Goal: Task Accomplishment & Management: Use online tool/utility

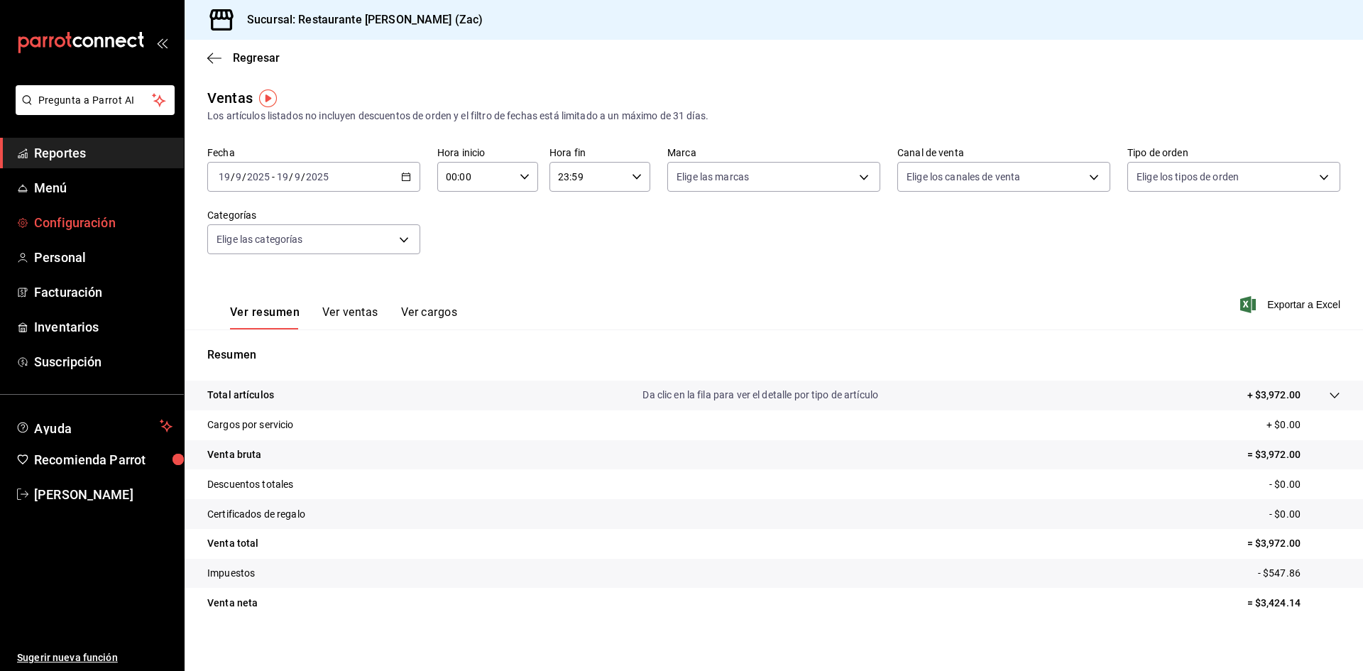
click at [102, 224] on span "Configuración" at bounding box center [103, 222] width 138 height 19
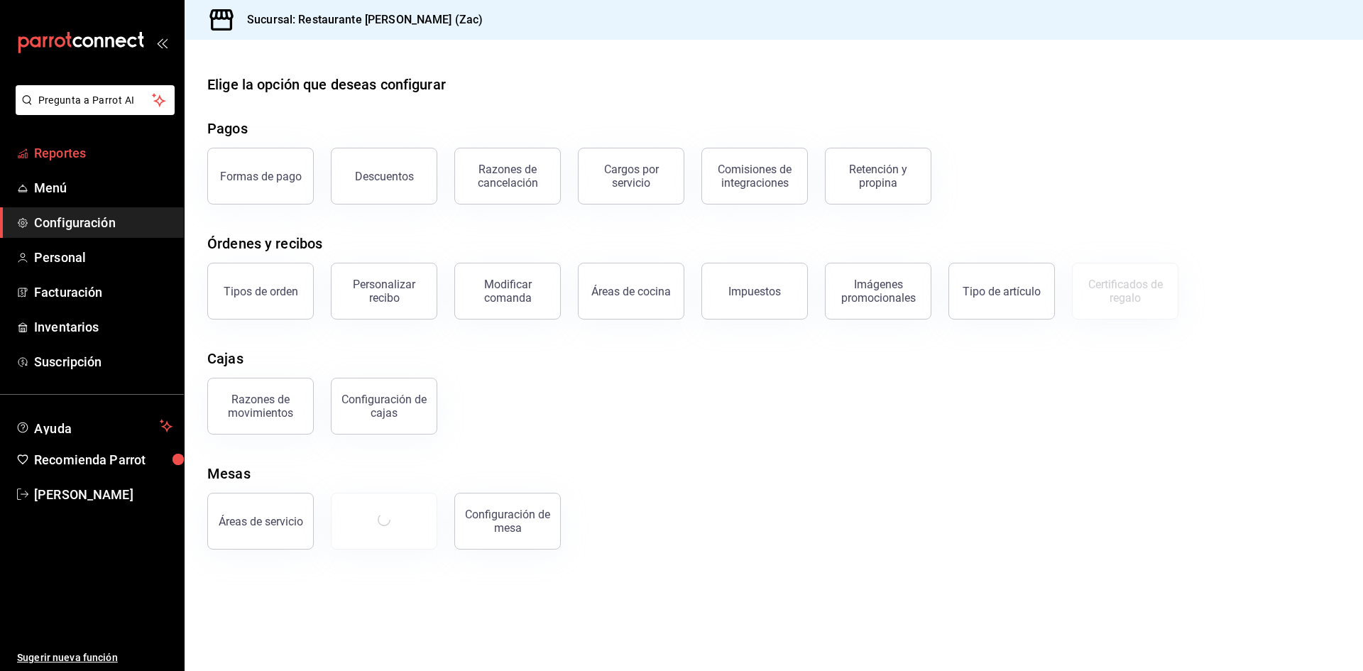
click at [89, 152] on span "Reportes" at bounding box center [103, 152] width 138 height 19
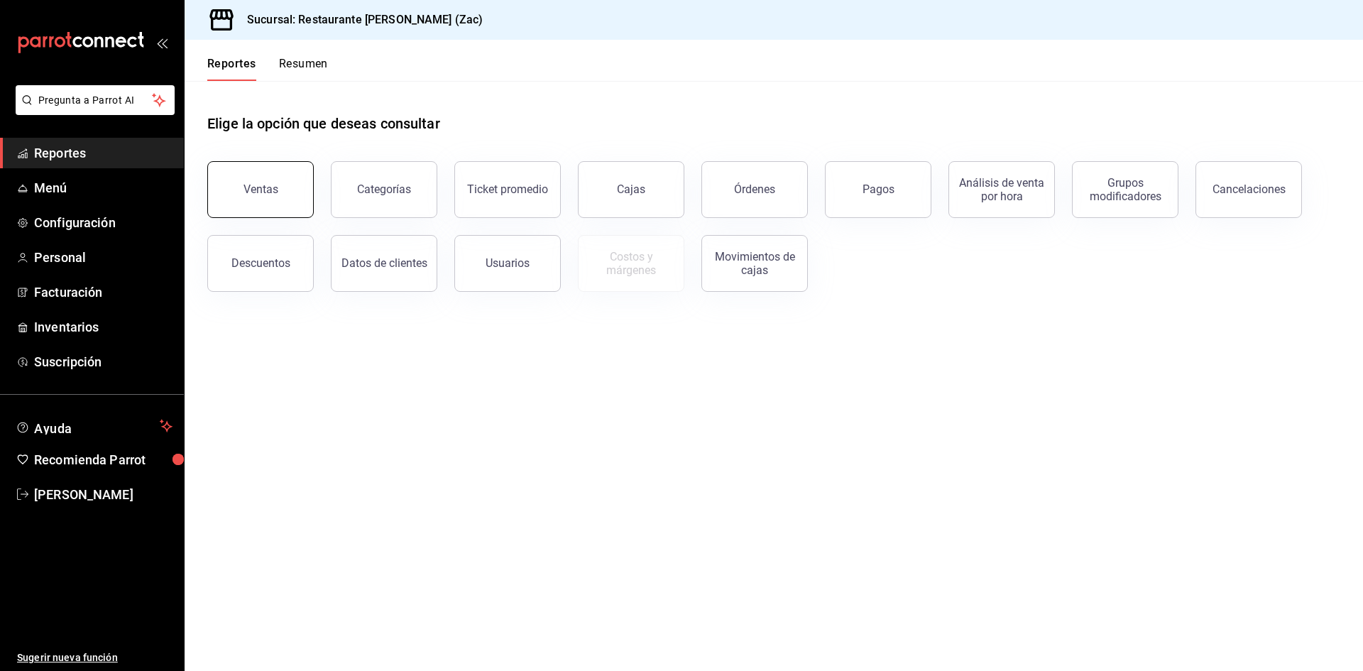
click at [261, 189] on div "Ventas" at bounding box center [261, 188] width 35 height 13
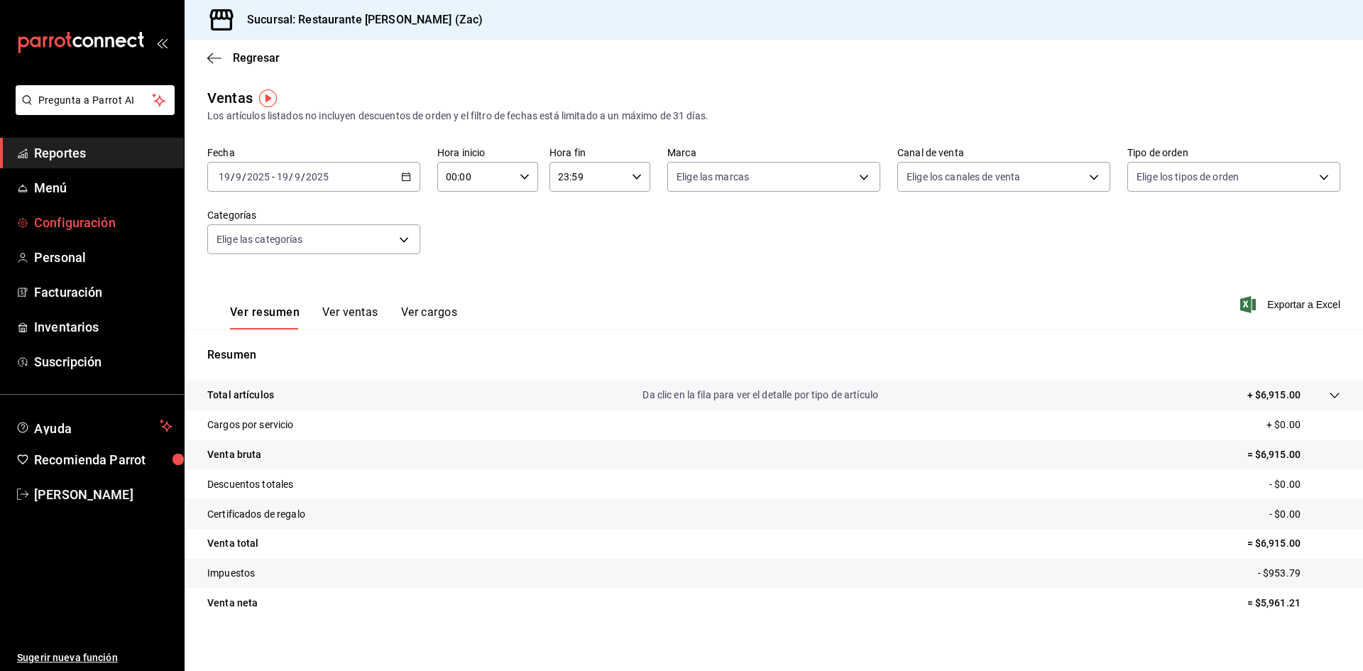
click at [76, 223] on span "Configuración" at bounding box center [103, 222] width 138 height 19
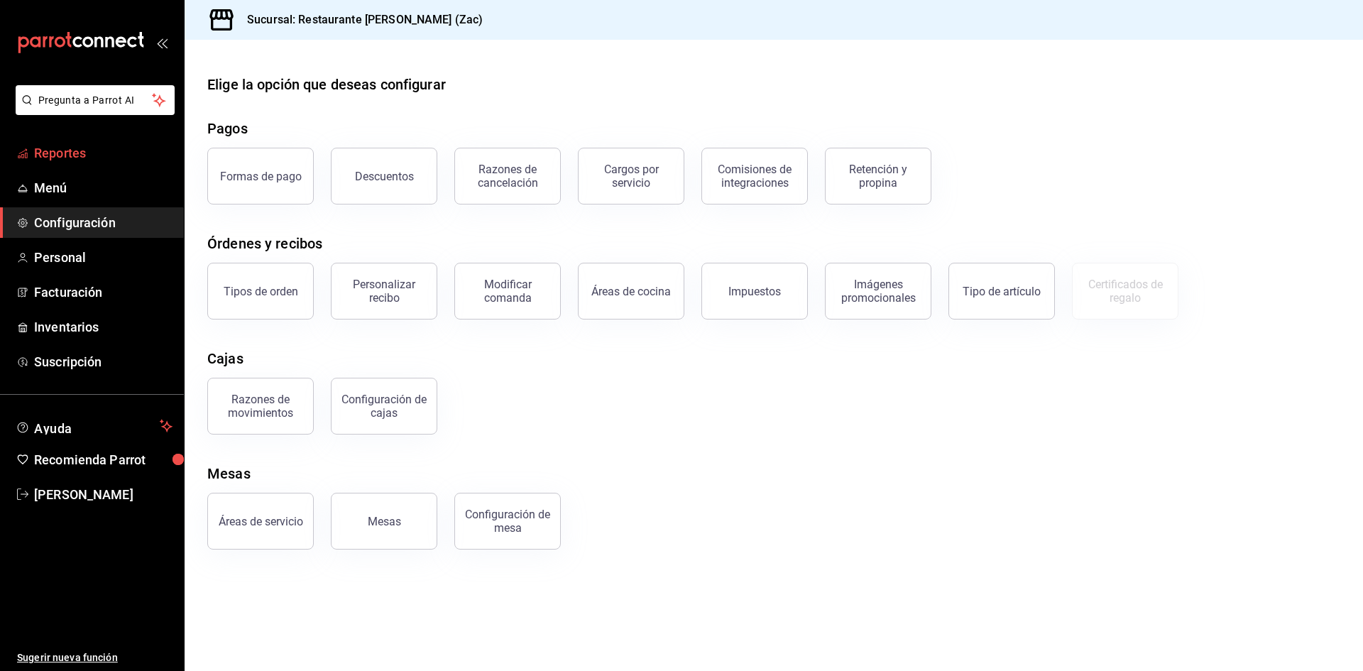
click at [89, 151] on span "Reportes" at bounding box center [103, 152] width 138 height 19
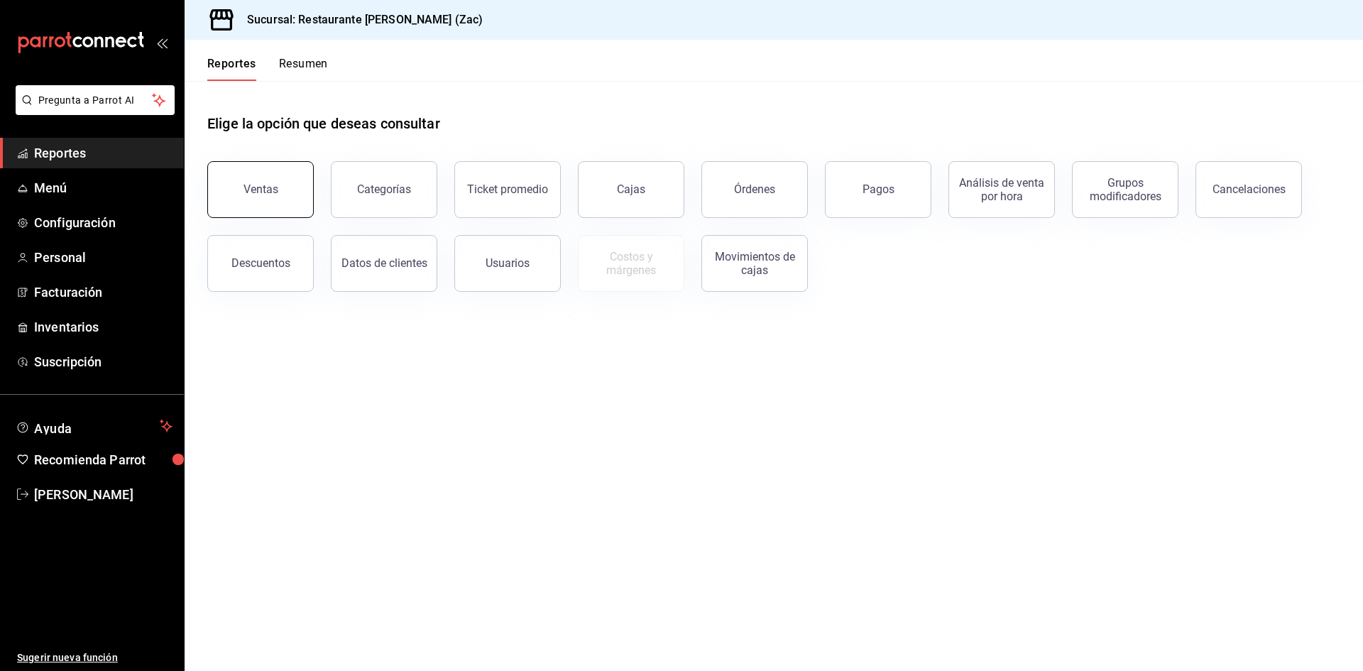
click at [267, 186] on div "Ventas" at bounding box center [261, 188] width 35 height 13
